Goal: Task Accomplishment & Management: Complete application form

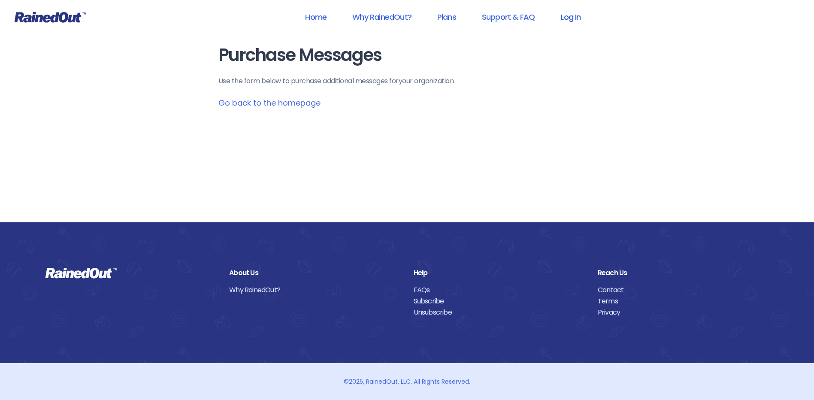
click at [572, 16] on link "Log In" at bounding box center [570, 16] width 42 height 19
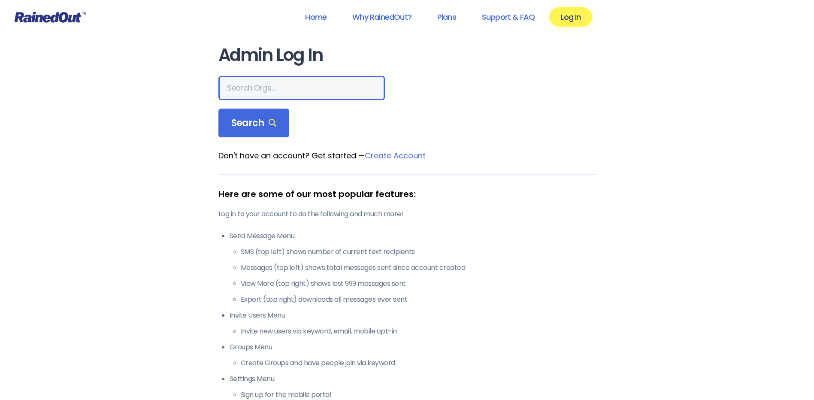
click at [248, 83] on input "text" at bounding box center [301, 88] width 167 height 24
type input "wcs"
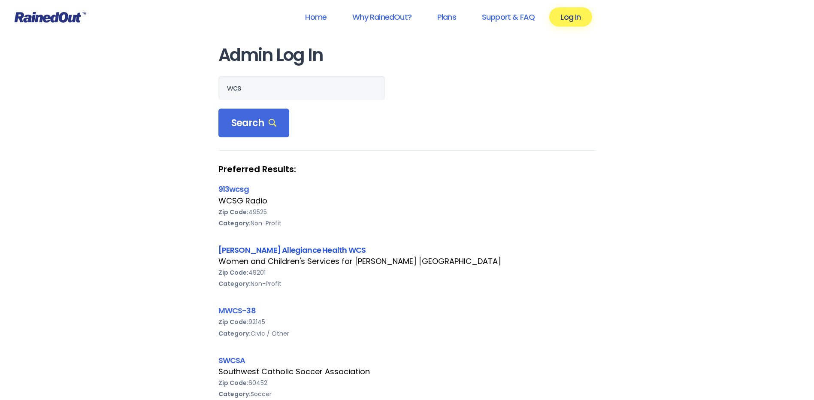
click at [273, 246] on link "[PERSON_NAME] Allegiance Health WCS" at bounding box center [292, 250] width 148 height 11
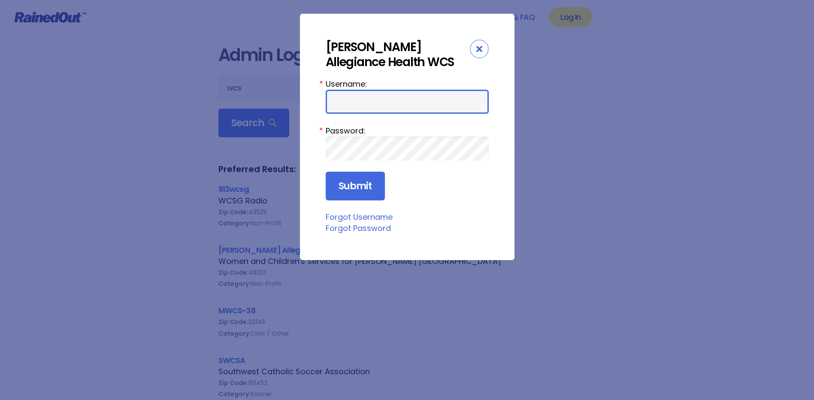
click at [347, 96] on input "Username:" at bounding box center [407, 102] width 163 height 24
type input "amercur1"
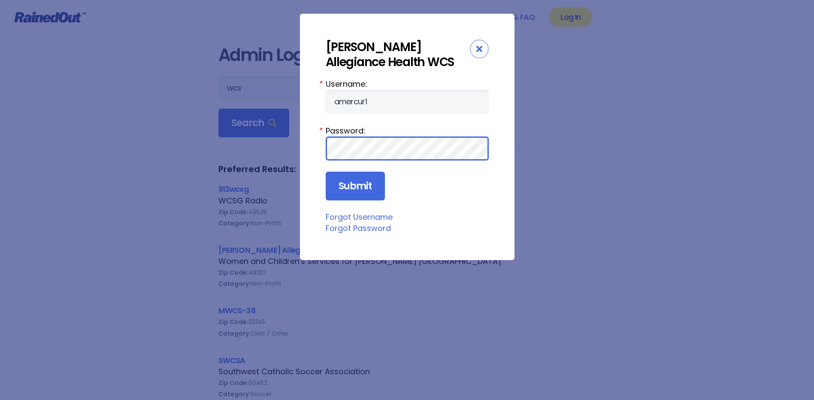
click at [326, 172] on input "Submit" at bounding box center [355, 186] width 59 height 29
